Goal: Transaction & Acquisition: Obtain resource

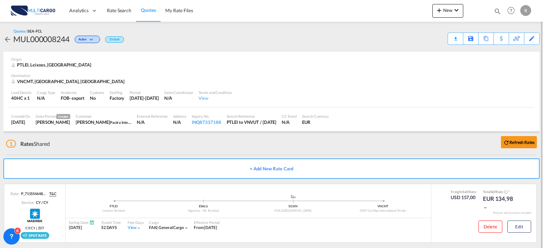
scroll to position [6, 0]
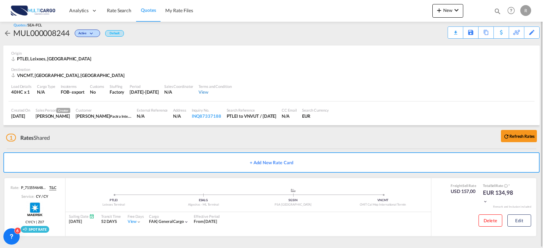
drag, startPoint x: 116, startPoint y: 12, endPoint x: 244, endPoint y: 93, distance: 151.6
click at [116, 12] on span "Rate Search" at bounding box center [119, 10] width 24 height 6
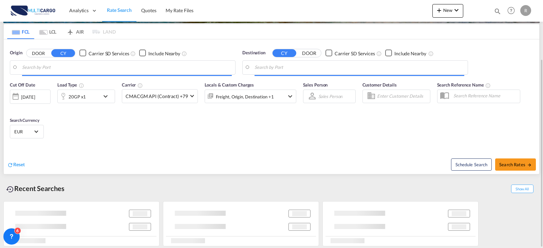
scroll to position [77, 0]
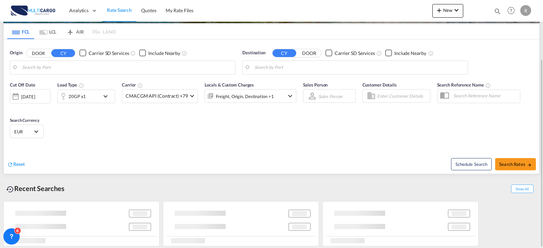
type input "Leixoes, PTLEI"
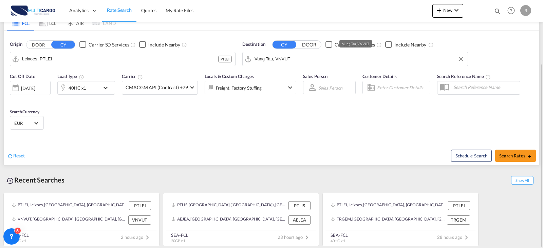
click at [345, 54] on input "Vung Tau, VNVUT" at bounding box center [360, 59] width 210 height 10
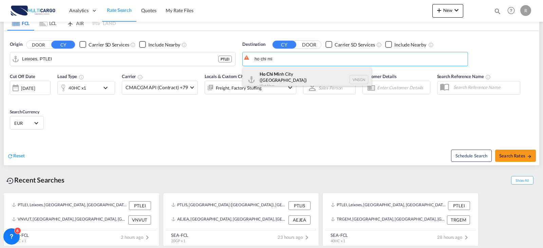
click at [315, 74] on div "Ho Chi Mi nh City ([GEOGRAPHIC_DATA]) [GEOGRAPHIC_DATA] VNSGN" at bounding box center [307, 80] width 129 height 24
type input "Ho Chi Minh City ([GEOGRAPHIC_DATA]), VNSGN"
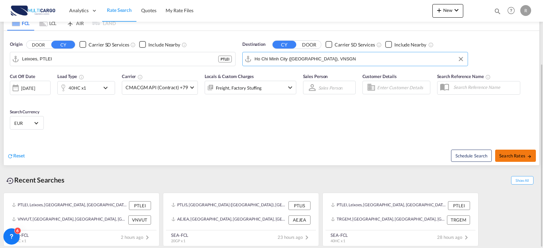
click at [533, 161] on button "Search Rates" at bounding box center [515, 156] width 41 height 12
type input "PTLEI to VNSGN / [DATE]"
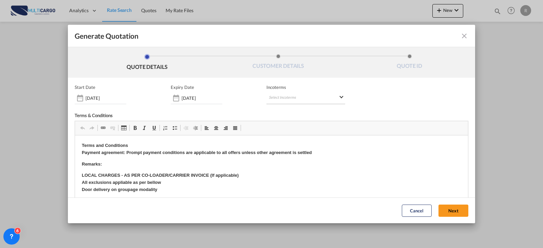
click at [282, 101] on md-select "Select Incoterms FCA - import Free Carrier FAS - export Free Alongside Ship DPU…" at bounding box center [306, 98] width 79 height 12
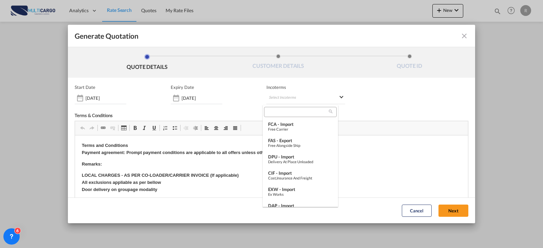
type md-option "[object Object]"
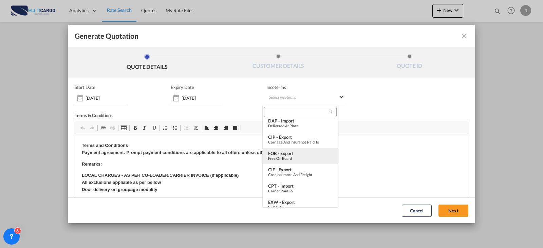
click at [303, 152] on div "FOB - export" at bounding box center [300, 153] width 65 height 5
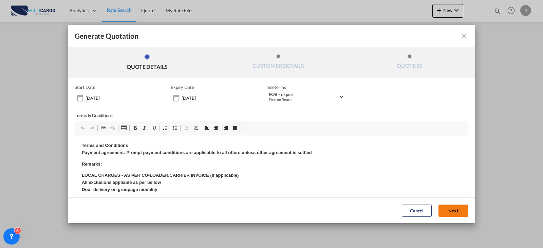
click at [442, 216] on button "Next" at bounding box center [454, 211] width 30 height 12
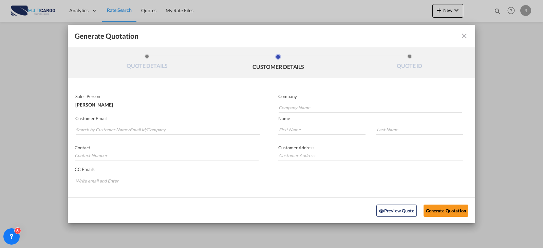
click at [193, 124] on md-autocomplete-wrap "Generate QuotationQUOTE ..." at bounding box center [167, 128] width 185 height 14
click at [192, 127] on input "Search by Customer Name/Email Id/Company" at bounding box center [168, 130] width 184 height 10
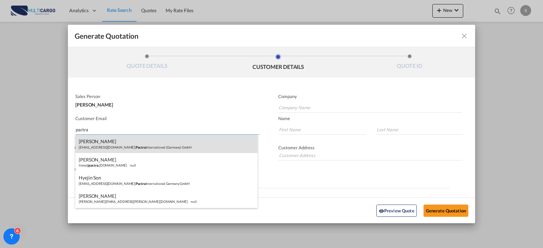
type input "pactra"
click at [127, 141] on div "[PERSON_NAME] [PERSON_NAME][EMAIL_ADDRESS][DOMAIN_NAME] | Pactra International …" at bounding box center [166, 144] width 182 height 18
type input "Pactra International ([GEOGRAPHIC_DATA]) GmbH"
type input "[EMAIL_ADDRESS][DOMAIN_NAME]"
type input "JONGCHOL"
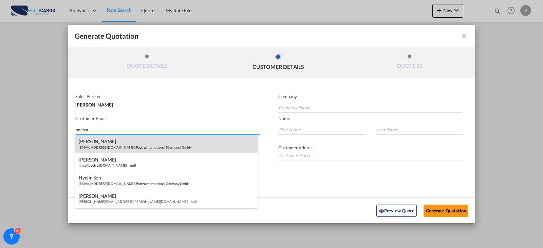
type input "CHU"
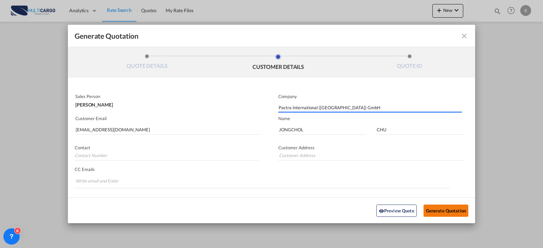
click at [443, 212] on button "Generate Quotation" at bounding box center [446, 210] width 45 height 12
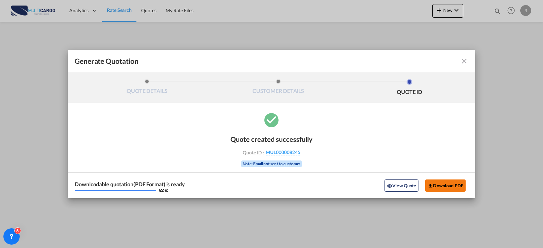
click at [436, 187] on button "Download PDF" at bounding box center [445, 186] width 40 height 12
